Goal: Task Accomplishment & Management: Manage account settings

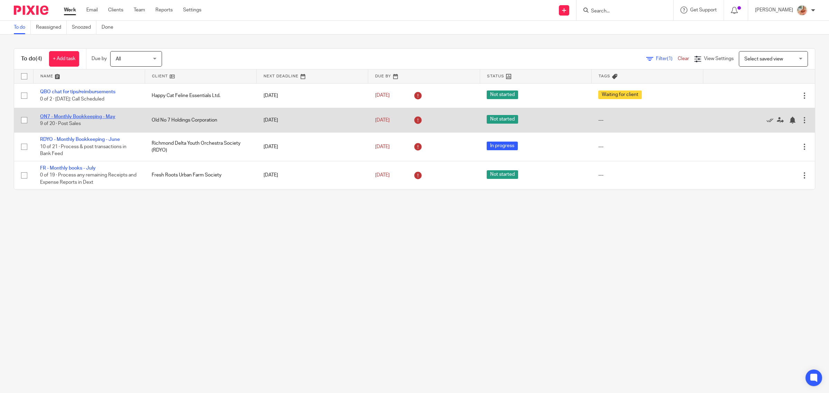
click at [88, 118] on link "ON7 - Monthly Bookkeeping - May" at bounding box center [77, 116] width 75 height 5
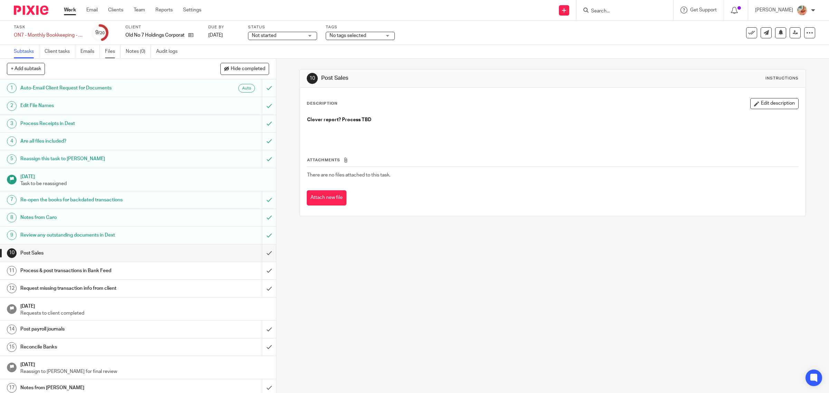
click at [111, 51] on link "Files" at bounding box center [113, 51] width 16 height 13
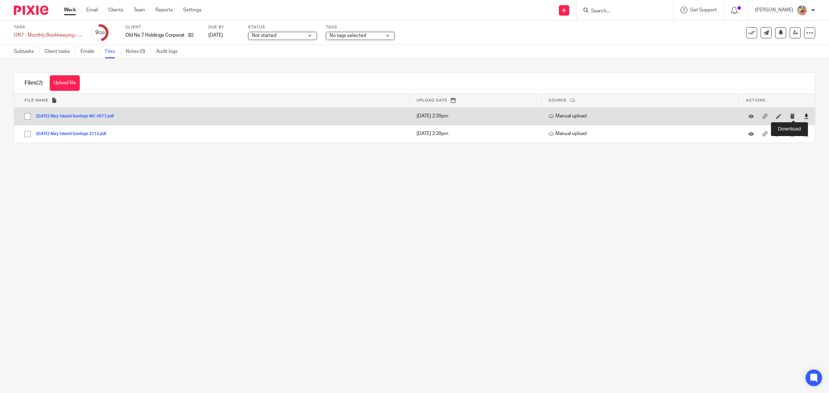
click at [804, 117] on icon at bounding box center [806, 116] width 5 height 5
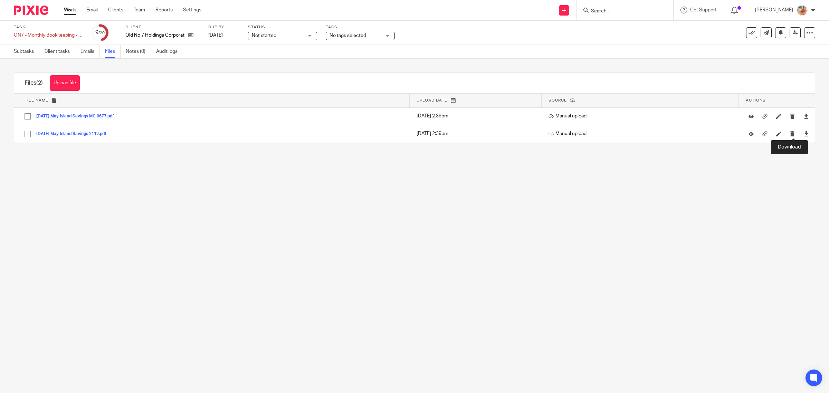
drag, startPoint x: 794, startPoint y: 134, endPoint x: 630, endPoint y: 145, distance: 164.6
click at [804, 134] on icon at bounding box center [806, 133] width 5 height 5
click at [31, 55] on link "Subtasks" at bounding box center [27, 51] width 26 height 13
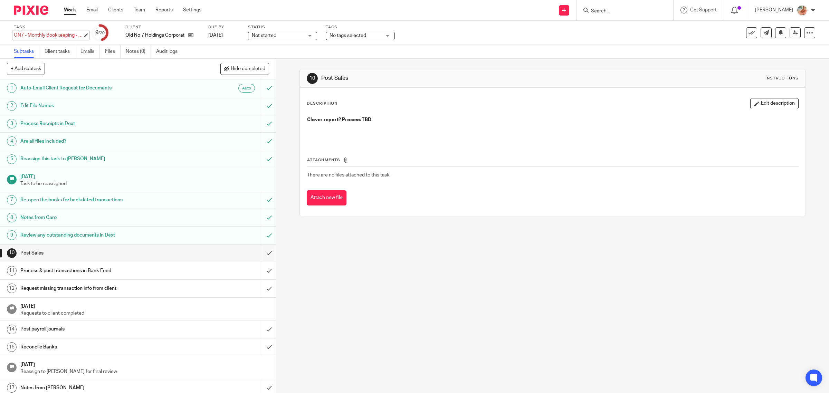
click at [45, 36] on div "ON7 - Monthly Bookkeeping - May Save ON7 - Monthly Bookkeeping - May" at bounding box center [48, 35] width 69 height 7
click at [46, 31] on div "Task ON7 - Monthly Bookkeeping - May Save ON7 - Monthly Bookkeeping - May" at bounding box center [64, 33] width 101 height 17
click at [53, 32] on div "ON7 - Monthly Bookkeeping - May Save ON7 - Monthly Bookkeeping - May" at bounding box center [48, 35] width 69 height 7
click at [41, 40] on div "Task ON7 - Monthly Bookkeeping - May Save ON7 - Monthly Bookkeeping - May" at bounding box center [64, 33] width 101 height 17
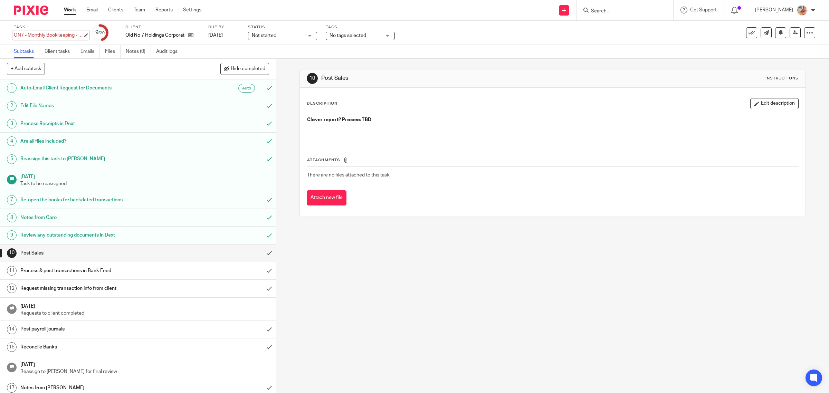
click at [48, 36] on div "ON7 - Monthly Bookkeeping - May Save ON7 - Monthly Bookkeeping - May" at bounding box center [48, 35] width 69 height 7
click at [53, 35] on input "ON7 - Monthly Bookkeeping - May" at bounding box center [64, 36] width 101 height 8
drag, startPoint x: 47, startPoint y: 35, endPoint x: 76, endPoint y: 35, distance: 28.7
click at [76, 35] on input "ON7 - Monthly Bookkeeping - May" at bounding box center [64, 36] width 101 height 8
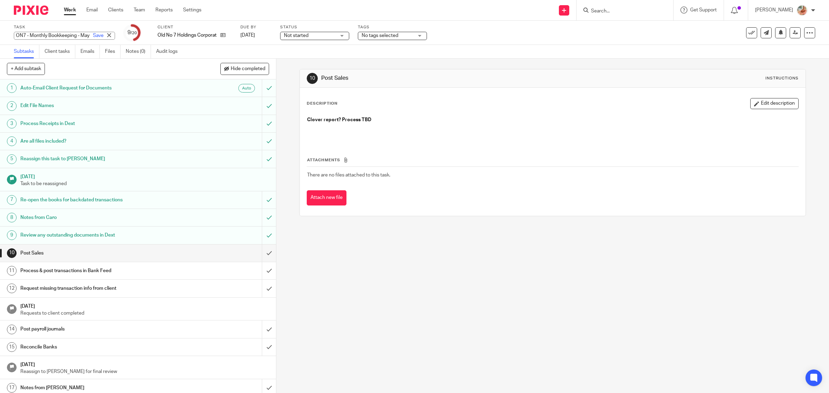
scroll to position [0, 0]
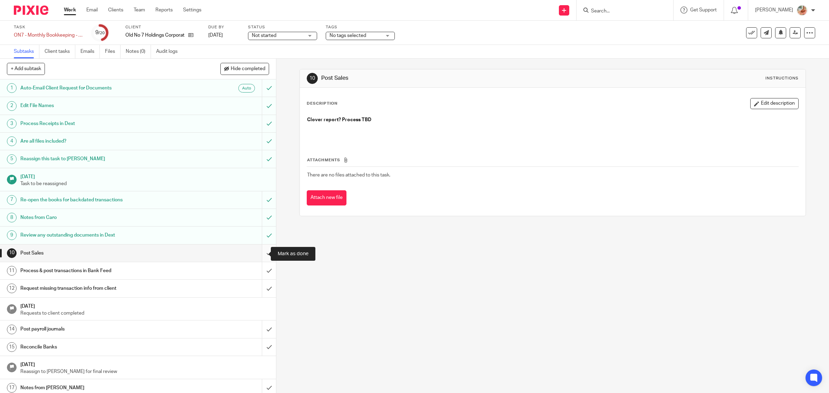
click at [263, 256] on input "submit" at bounding box center [138, 253] width 276 height 17
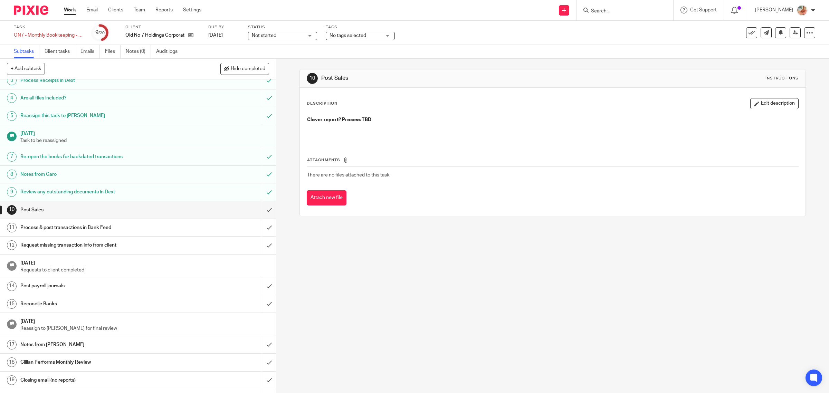
click at [119, 290] on h1 "Post payroll journals" at bounding box center [98, 286] width 157 height 10
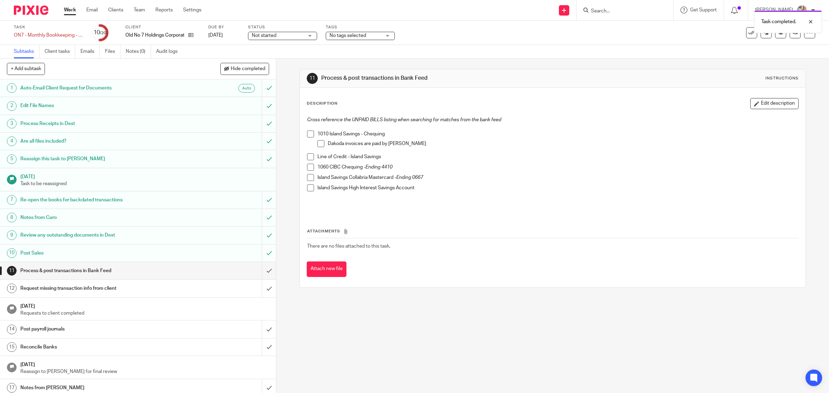
click at [102, 90] on h1 "Auto-Email Client Request for Documents" at bounding box center [98, 88] width 157 height 10
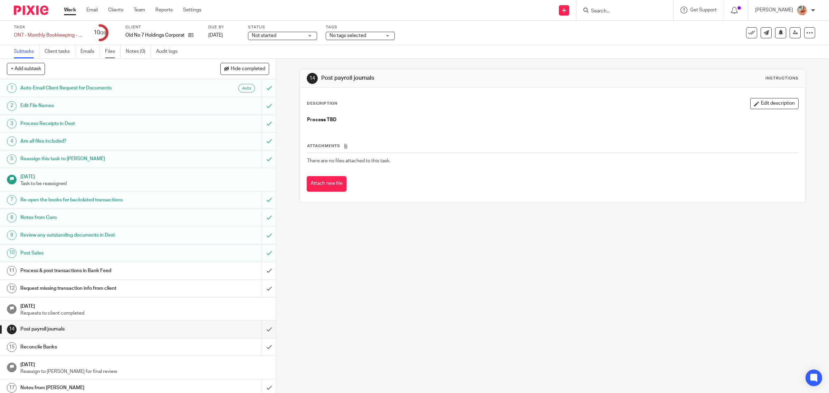
click at [111, 50] on link "Files" at bounding box center [113, 51] width 16 height 13
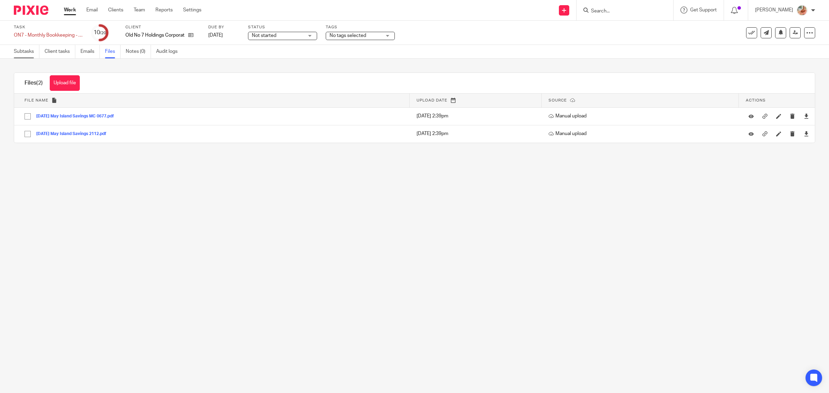
click at [23, 50] on link "Subtasks" at bounding box center [27, 51] width 26 height 13
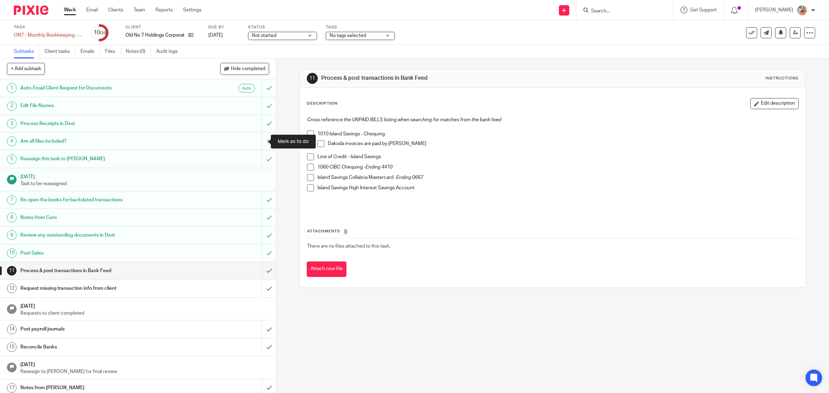
click at [258, 141] on input "submit" at bounding box center [138, 141] width 276 height 17
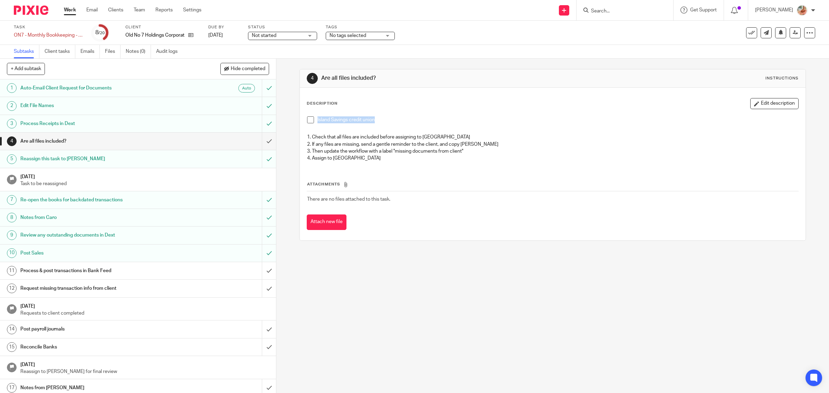
drag, startPoint x: 377, startPoint y: 122, endPoint x: 313, endPoint y: 118, distance: 64.1
click at [313, 118] on li "Island Savings credit union" at bounding box center [553, 121] width 492 height 10
copy p "Island Savings credit union"
click at [546, 168] on div "Attachments There are no files attached to this task. Attach new file" at bounding box center [553, 198] width 492 height 63
click at [354, 37] on span "No tags selected" at bounding box center [356, 35] width 52 height 7
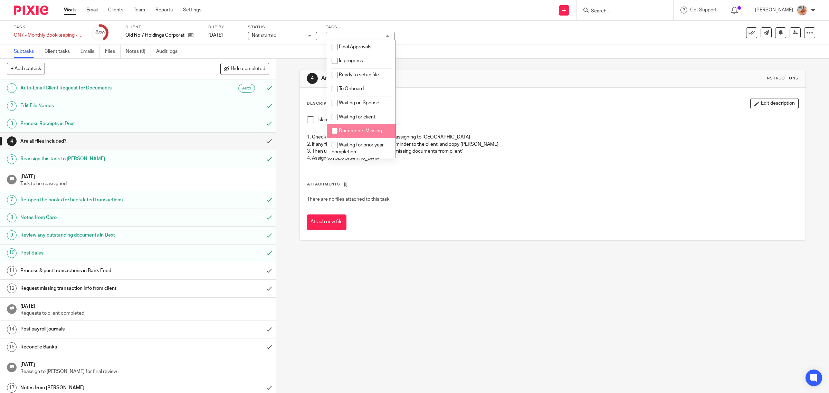
click at [347, 125] on li "Documents Missing" at bounding box center [361, 131] width 68 height 14
checkbox input "true"
click at [536, 139] on p "1. Check that all files are included before assigning to Ciara" at bounding box center [553, 137] width 492 height 7
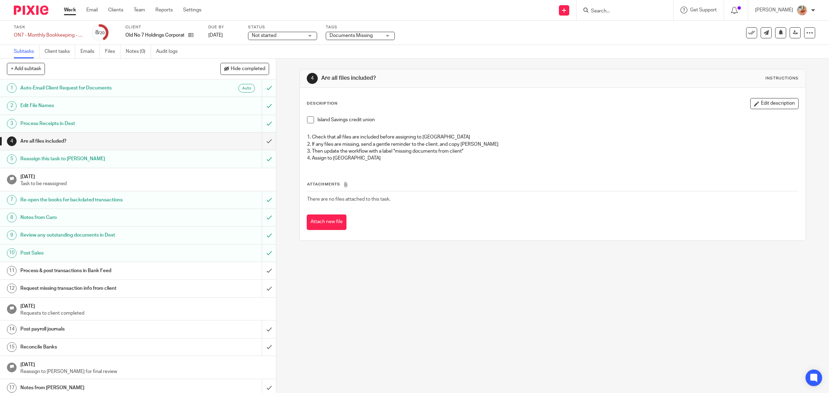
click at [295, 36] on span "Not started" at bounding box center [278, 35] width 52 height 7
click at [278, 56] on li "In progress" at bounding box center [284, 61] width 68 height 14
click at [422, 75] on h1 "Are all files included?" at bounding box center [444, 78] width 246 height 7
click at [363, 33] on span "Documents Missing" at bounding box center [351, 35] width 43 height 5
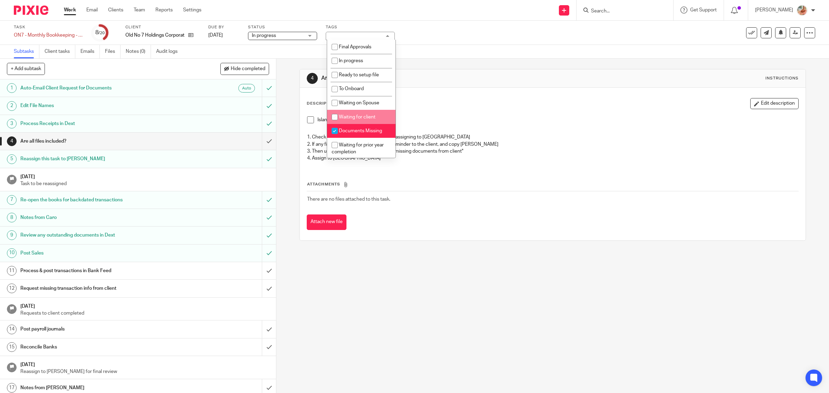
click at [343, 116] on span "Waiting for client" at bounding box center [357, 117] width 37 height 5
checkbox input "true"
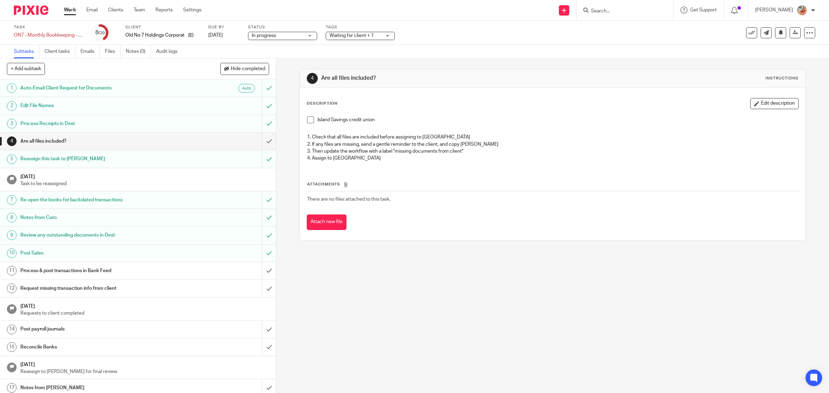
click at [526, 123] on p "Island Savings credit union" at bounding box center [558, 119] width 481 height 7
click at [793, 31] on icon at bounding box center [795, 32] width 5 height 5
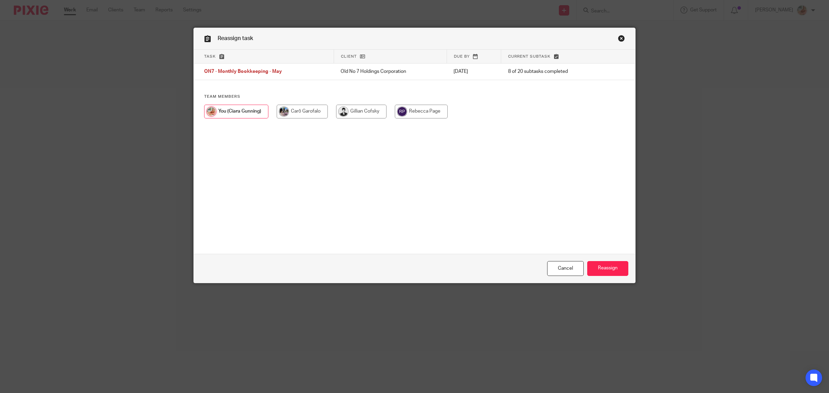
click at [406, 111] on input "radio" at bounding box center [421, 112] width 53 height 14
radio input "true"
click at [284, 114] on input "radio" at bounding box center [301, 112] width 51 height 14
radio input "true"
click at [599, 265] on input "Reassign" at bounding box center [607, 268] width 41 height 15
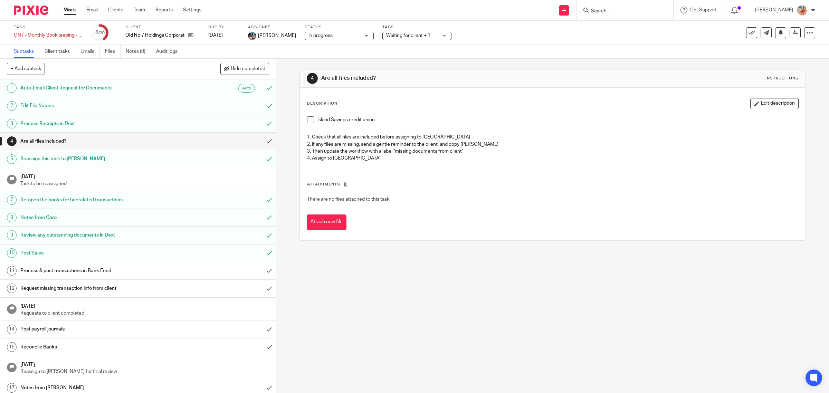
click at [71, 10] on link "Work" at bounding box center [70, 10] width 12 height 7
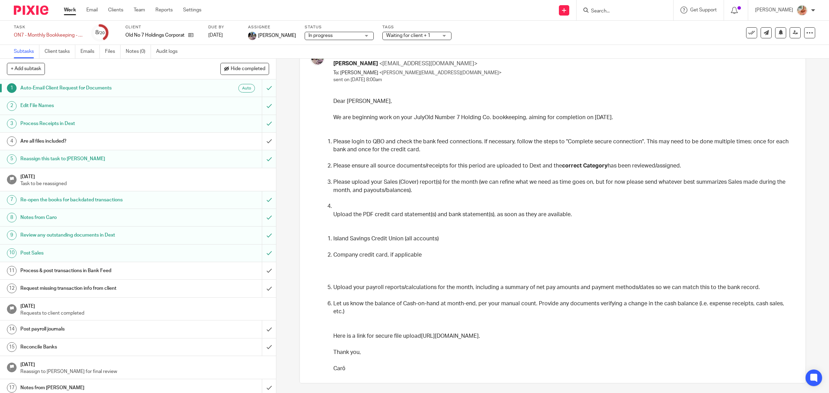
scroll to position [48, 0]
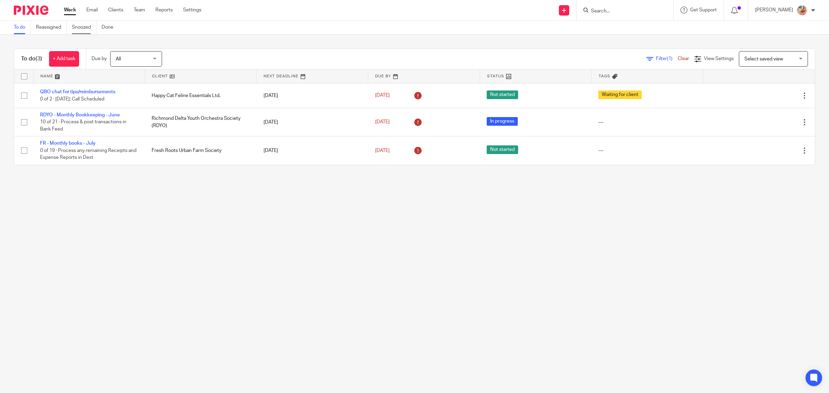
click at [85, 30] on link "Snoozed" at bounding box center [84, 27] width 25 height 13
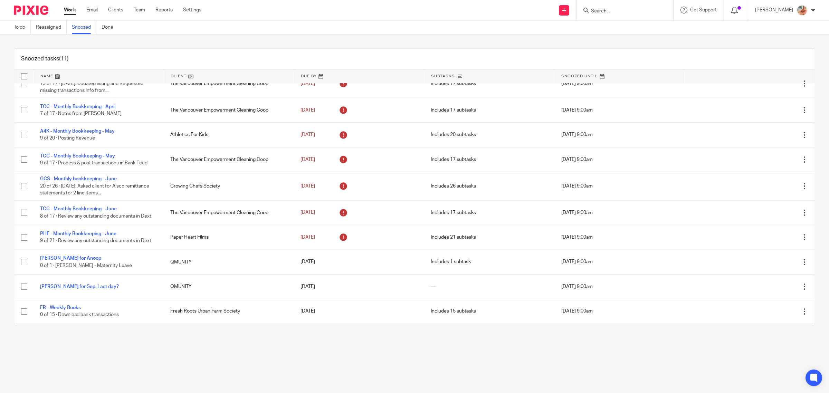
scroll to position [37, 0]
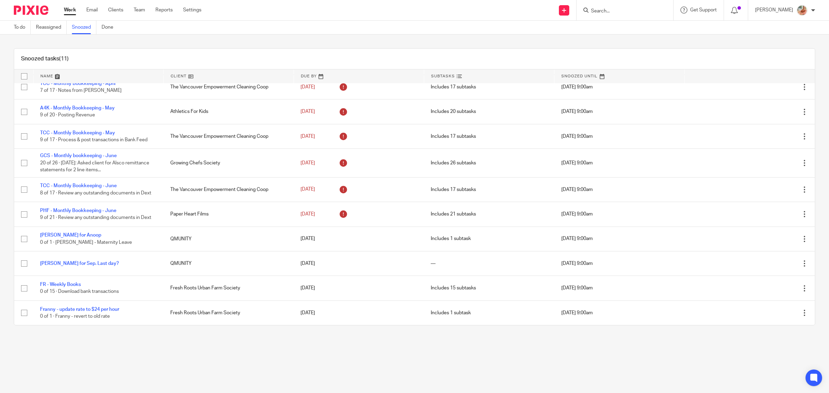
click at [64, 10] on link "Work" at bounding box center [70, 10] width 12 height 7
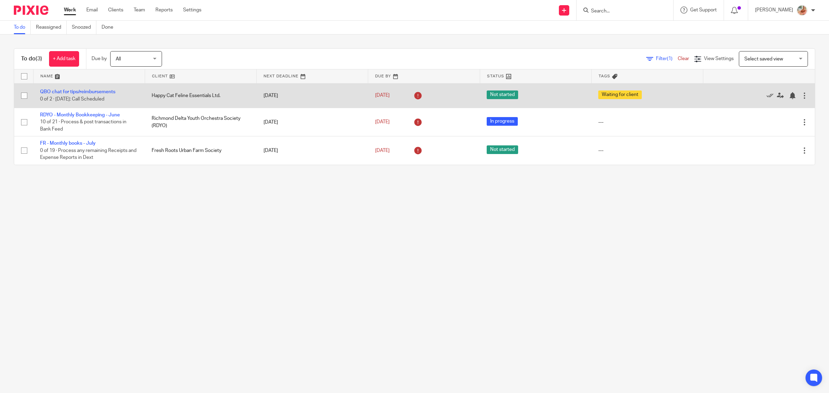
click at [92, 92] on link "QBO chat for tips/reimbursements" at bounding box center [77, 92] width 75 height 5
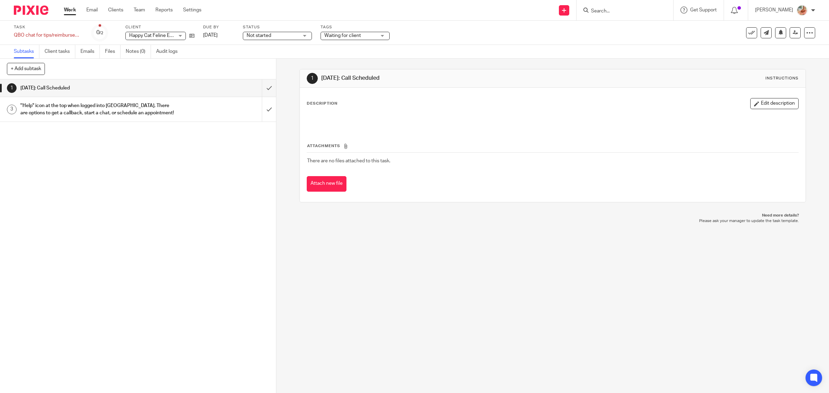
click at [87, 107] on h1 "''Help" icon at the top when logged into [GEOGRAPHIC_DATA]. There are options t…" at bounding box center [98, 110] width 157 height 18
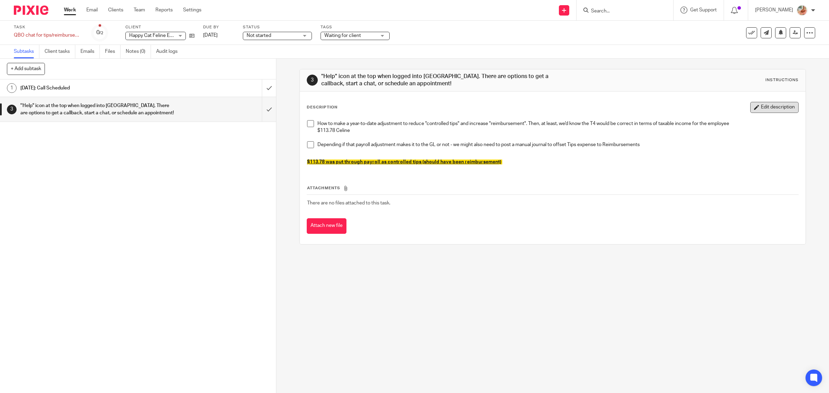
click at [752, 105] on button "Edit description" at bounding box center [775, 107] width 48 height 11
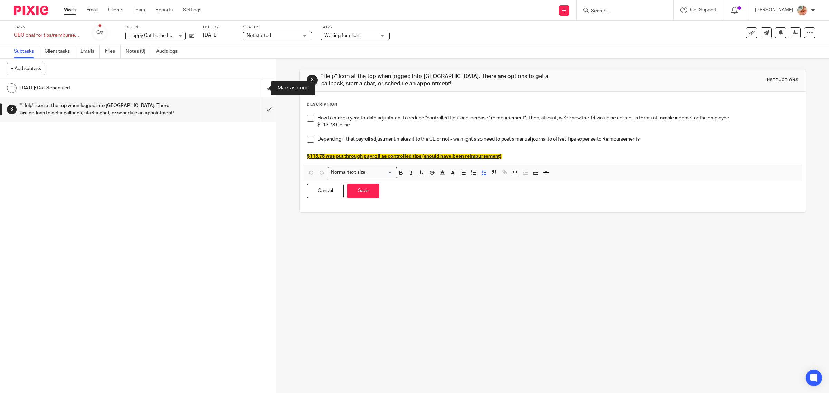
click at [260, 89] on input "submit" at bounding box center [138, 87] width 276 height 17
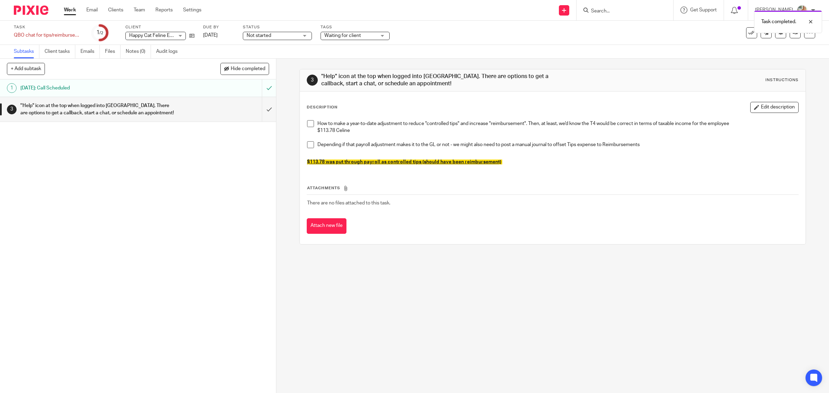
click at [774, 108] on button "Edit description" at bounding box center [775, 107] width 48 height 11
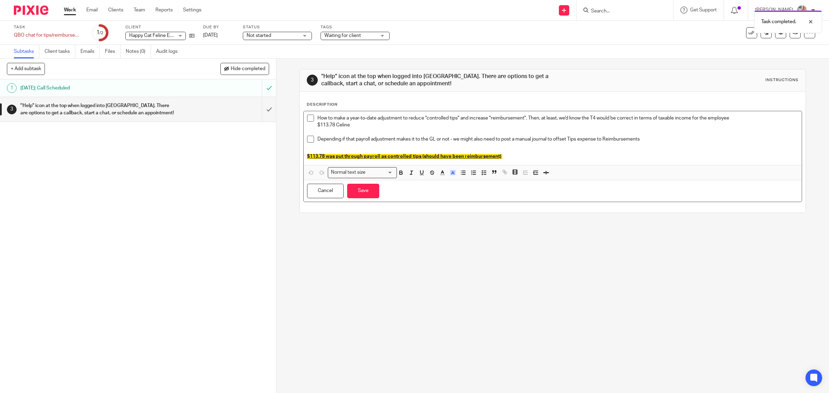
click at [536, 153] on p "$113.78 was put through payroll as controlled tips (should have been reimbursem…" at bounding box center [553, 156] width 492 height 7
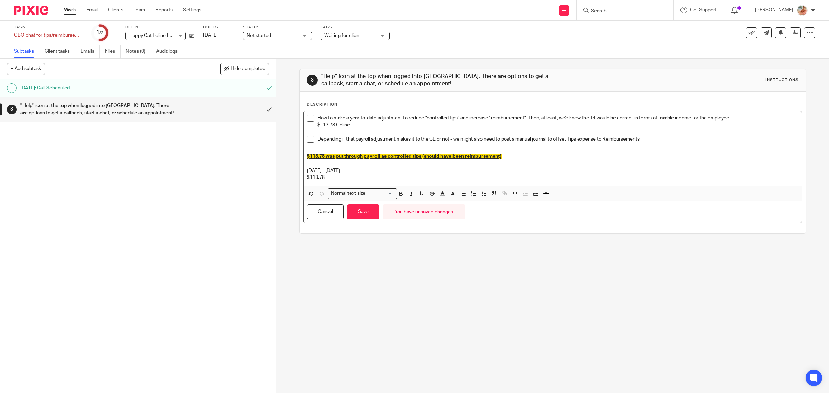
click at [359, 170] on p "10th April - 24th April" at bounding box center [553, 170] width 492 height 7
click at [360, 207] on button "Save" at bounding box center [363, 212] width 32 height 15
